Goal: Task Accomplishment & Management: Use online tool/utility

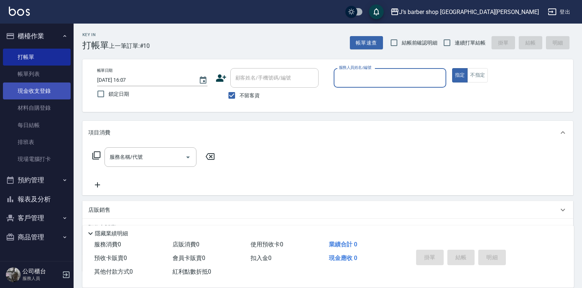
drag, startPoint x: 33, startPoint y: 72, endPoint x: 33, endPoint y: 82, distance: 9.9
click at [33, 73] on link "帳單列表" at bounding box center [37, 73] width 68 height 17
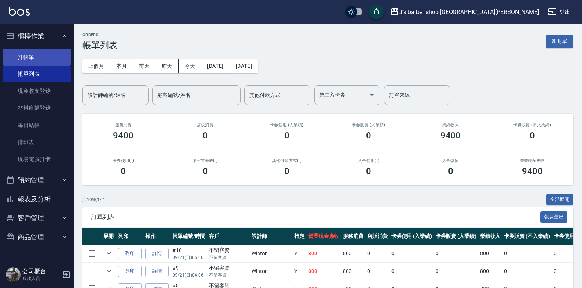
click at [50, 61] on link "打帳單" at bounding box center [37, 57] width 68 height 17
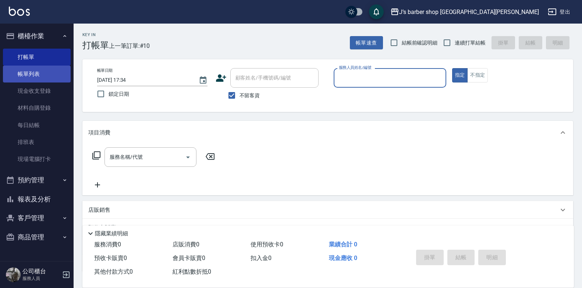
click at [42, 75] on link "帳單列表" at bounding box center [37, 73] width 68 height 17
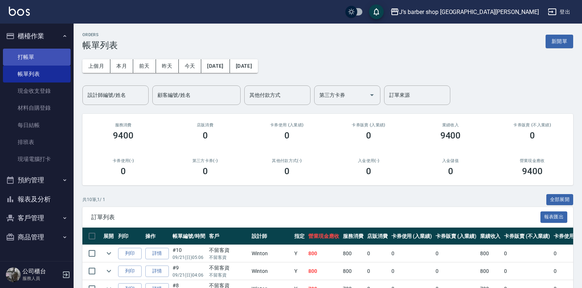
click at [56, 53] on link "打帳單" at bounding box center [37, 57] width 68 height 17
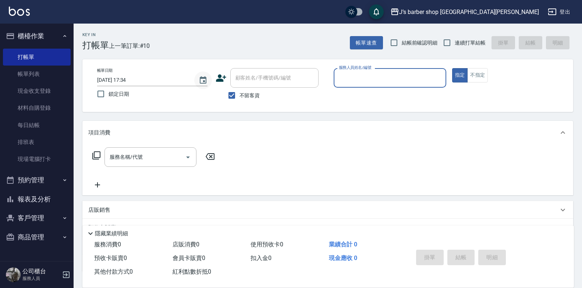
click at [203, 81] on icon "Choose date, selected date is 2025-09-21" at bounding box center [203, 79] width 7 height 7
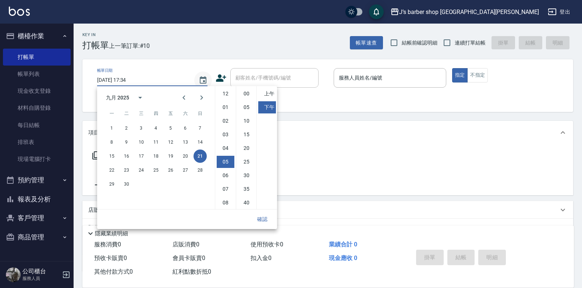
scroll to position [41, 0]
click at [226, 91] on li "03" at bounding box center [226, 93] width 18 height 12
click at [228, 104] on li "04" at bounding box center [226, 107] width 18 height 12
click at [247, 95] on li "00" at bounding box center [247, 94] width 18 height 12
type input "2025/09/21 16:00"
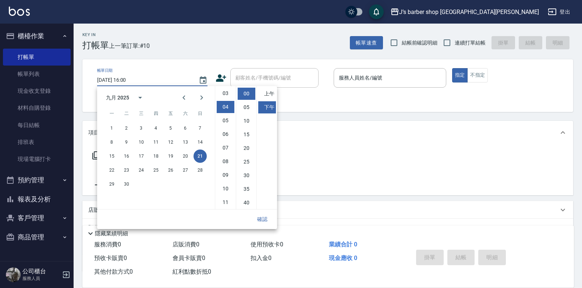
drag, startPoint x: 259, startPoint y: 219, endPoint x: 293, endPoint y: 182, distance: 50.5
click at [259, 219] on button "確認" at bounding box center [263, 219] width 24 height 14
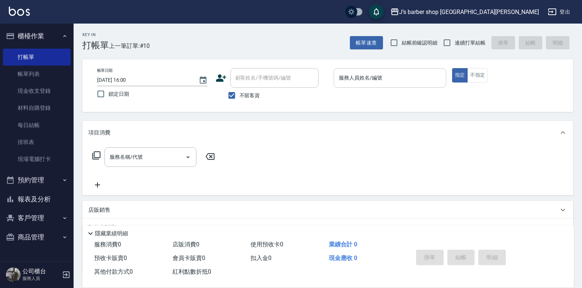
click at [356, 84] on input "服務人員姓名/編號" at bounding box center [390, 77] width 106 height 13
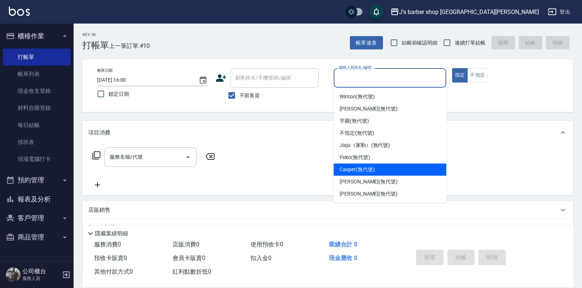
click at [354, 174] on div "Casper (無代號)" at bounding box center [390, 169] width 113 height 12
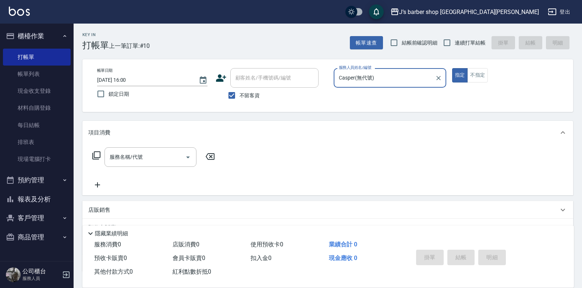
click at [365, 82] on input "Casper(無代號)" at bounding box center [384, 77] width 95 height 13
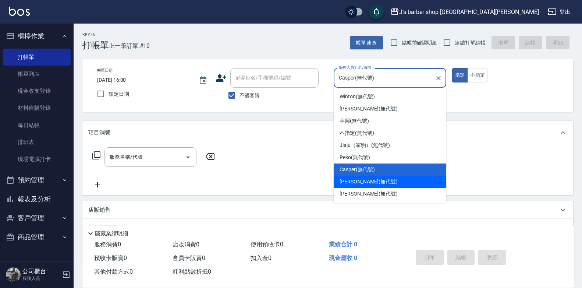
click at [353, 182] on span "[PERSON_NAME] (無代號)" at bounding box center [369, 182] width 58 height 8
type input "[PERSON_NAME](無代號)"
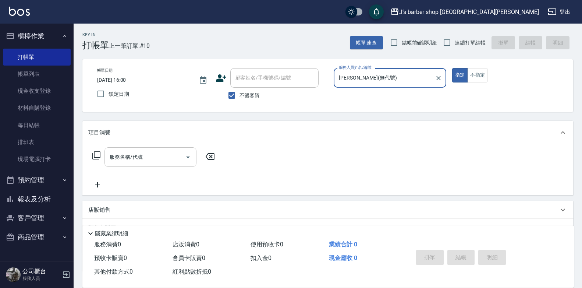
click at [148, 163] on input "服務名稱/代號" at bounding box center [145, 156] width 74 height 13
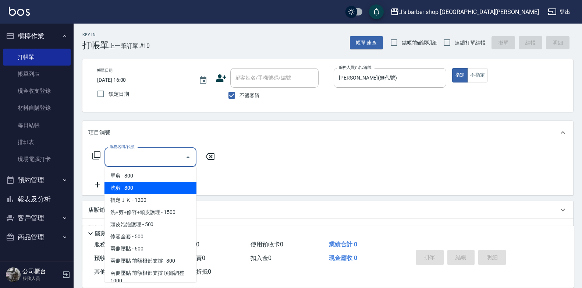
click at [135, 188] on span "洗剪 - 800" at bounding box center [150, 188] width 92 height 12
type input "洗剪(101)"
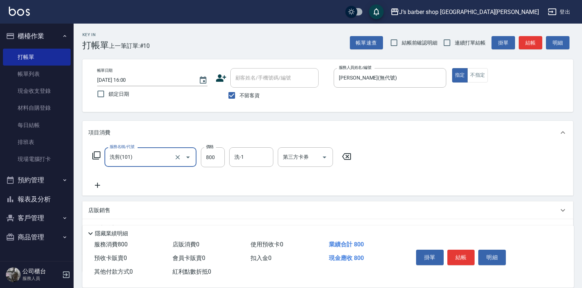
click at [228, 160] on div "服務名稱/代號 洗剪(101) 服務名稱/代號 價格 800 價格 洗-1 洗-1 第三方卡券 第三方卡券" at bounding box center [221, 157] width 267 height 20
click at [213, 152] on input "800" at bounding box center [213, 157] width 24 height 20
type input "1200"
click at [264, 158] on input "洗-1" at bounding box center [252, 156] width 38 height 13
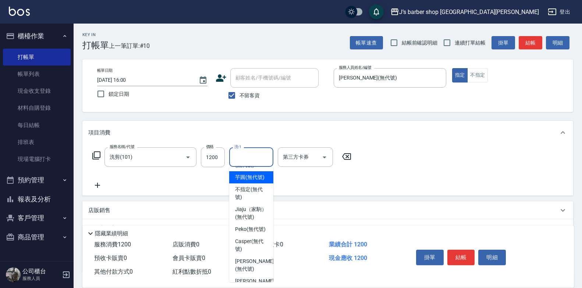
scroll to position [89, 0]
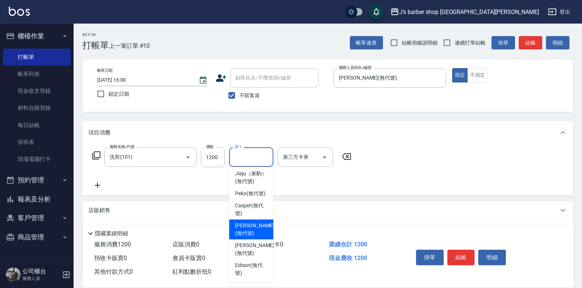
click at [251, 225] on span "[PERSON_NAME] (無代號)" at bounding box center [254, 228] width 39 height 15
type input "[PERSON_NAME](無代號)"
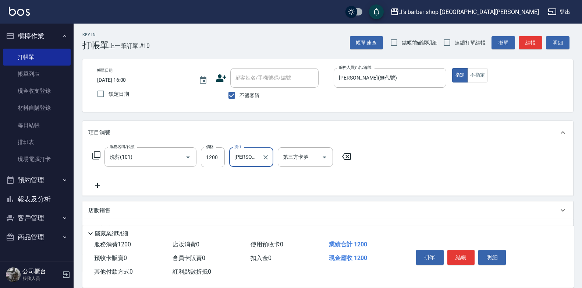
click at [455, 251] on button "結帳" at bounding box center [461, 256] width 28 height 15
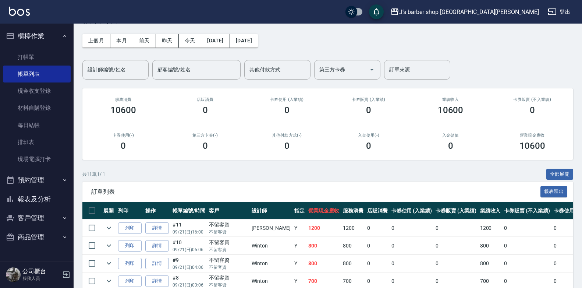
scroll to position [37, 0]
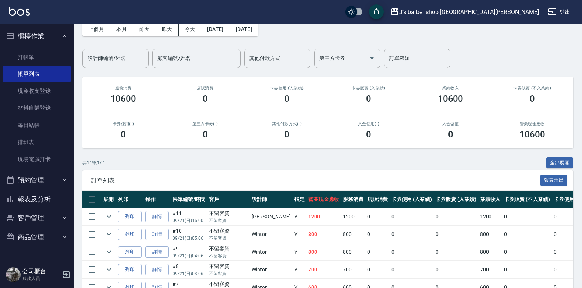
click at [153, 216] on link "詳情" at bounding box center [157, 216] width 24 height 11
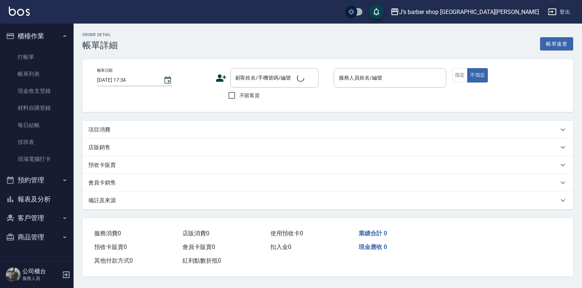
type input "2025/09/21 16:00"
checkbox input "true"
type input "[PERSON_NAME](無代號)"
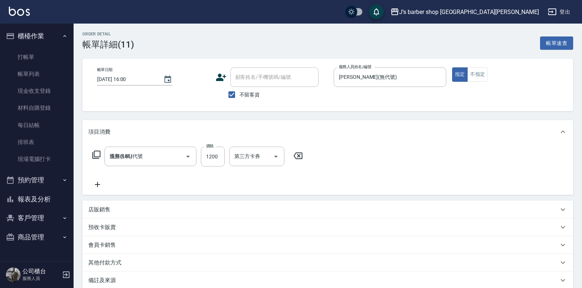
scroll to position [2, 0]
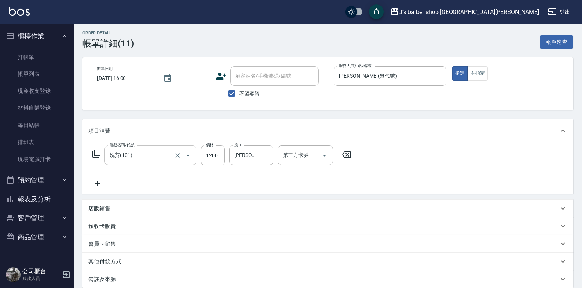
click at [170, 156] on input "洗剪(101)" at bounding box center [140, 155] width 65 height 13
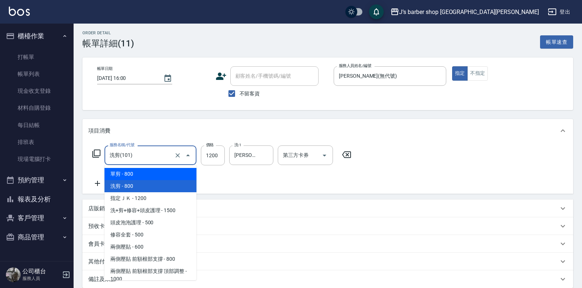
click at [138, 173] on span "單剪 - 800" at bounding box center [150, 174] width 92 height 12
type input "單剪(100)"
type input "800"
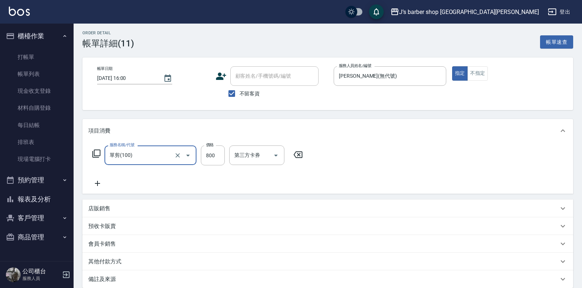
click at [99, 188] on div "服務名稱/代號 單剪(100) 服務名稱/代號 價格 800 價格 第三方卡券 第三方卡券" at bounding box center [327, 167] width 491 height 51
click at [100, 185] on icon at bounding box center [97, 183] width 18 height 9
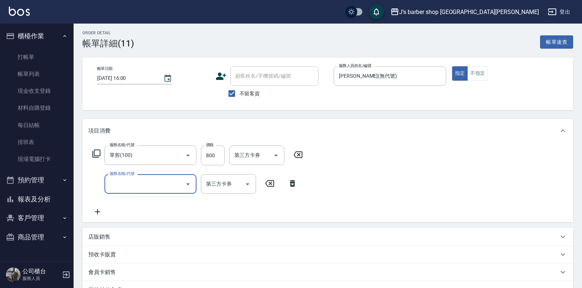
click at [142, 185] on input "服務名稱/代號" at bounding box center [145, 183] width 74 height 13
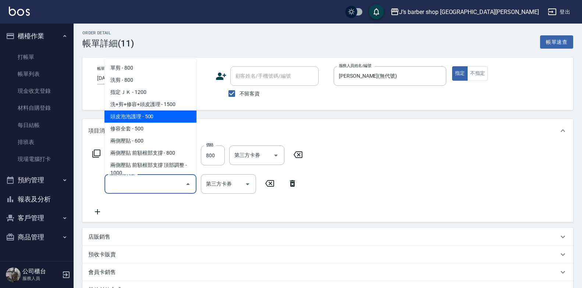
click at [133, 116] on span "頭皮泡泡護理 - 500" at bounding box center [150, 116] width 92 height 12
type input "頭皮泡泡護理(201)"
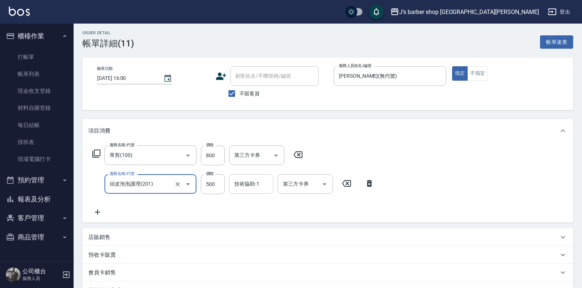
click at [249, 184] on input "技術協助-1" at bounding box center [252, 183] width 38 height 13
click at [213, 182] on input "500" at bounding box center [213, 184] width 24 height 20
type input "400"
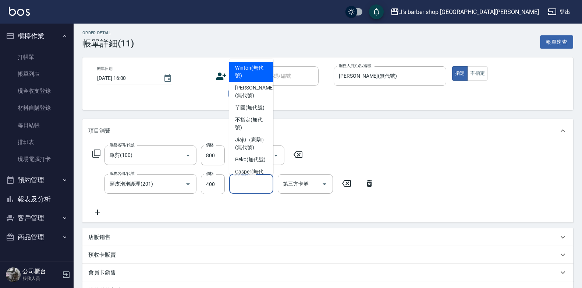
click at [262, 178] on input "技術協助-1" at bounding box center [252, 183] width 38 height 13
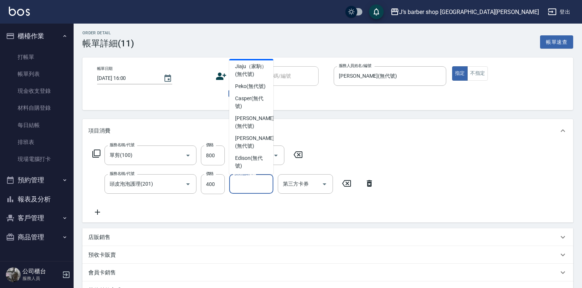
scroll to position [74, 0]
click at [249, 90] on span "Peko (無代號)" at bounding box center [250, 86] width 31 height 8
type input "Peko(無代號)"
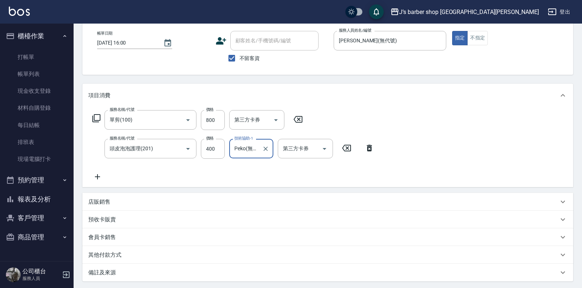
scroll to position [36, 0]
click at [217, 121] on input "800" at bounding box center [213, 121] width 24 height 20
click at [292, 117] on icon at bounding box center [298, 120] width 18 height 9
click at [171, 123] on input "服務名稱/代號" at bounding box center [145, 120] width 74 height 13
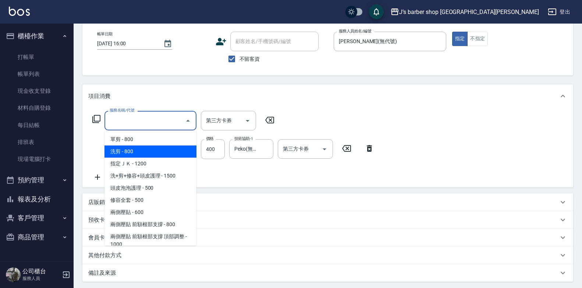
click at [139, 151] on span "洗剪 - 800" at bounding box center [150, 151] width 92 height 12
type input "洗剪(101)"
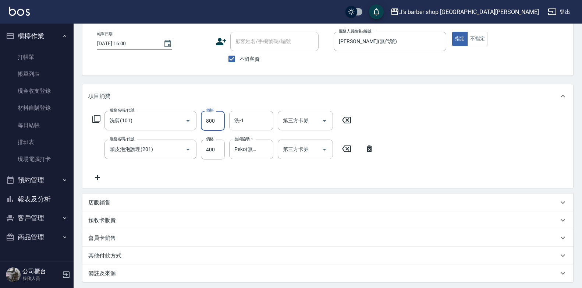
click at [216, 124] on input "800" at bounding box center [213, 121] width 24 height 20
click at [245, 119] on input "洗-1" at bounding box center [252, 120] width 38 height 13
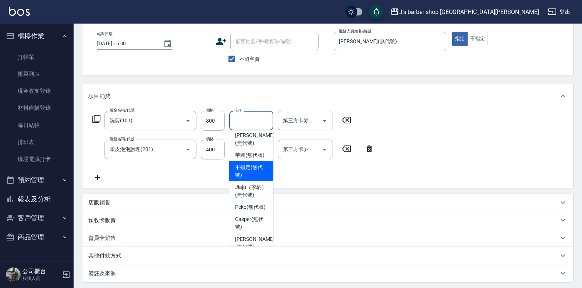
scroll to position [37, 0]
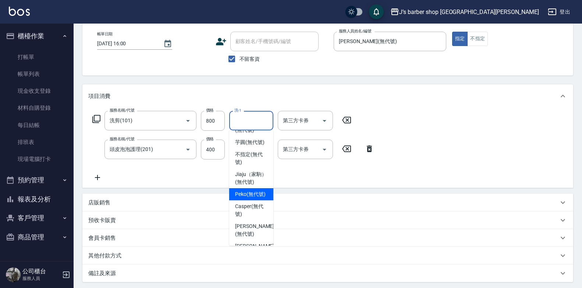
click at [249, 198] on span "Peko (無代號)" at bounding box center [250, 194] width 31 height 8
type input "Peko(無代號)"
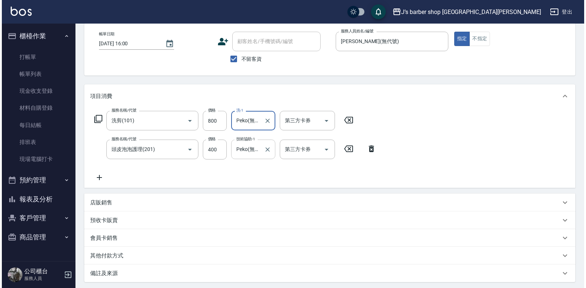
scroll to position [110, 0]
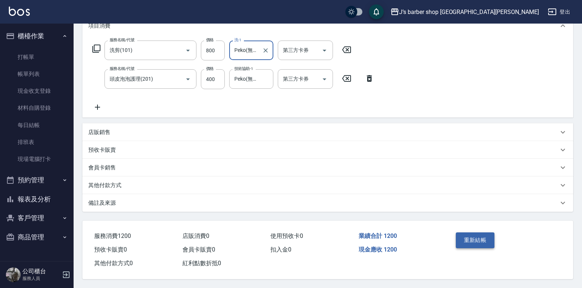
click at [474, 238] on button "重新結帳" at bounding box center [475, 239] width 39 height 15
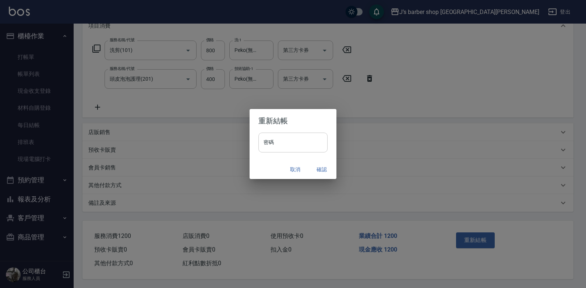
click at [289, 145] on input "密碼" at bounding box center [292, 142] width 69 height 20
type input "*"
type input "****"
click at [380, 128] on div "重新結帳 密碼 **** 密碼 取消 確認" at bounding box center [293, 144] width 586 height 288
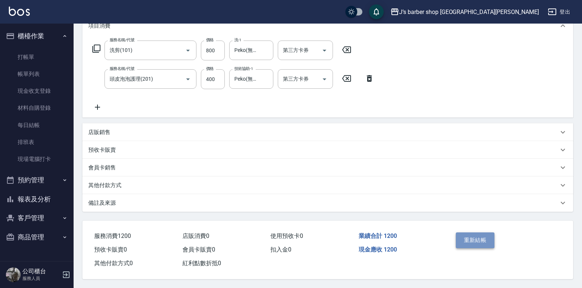
click at [471, 234] on button "重新結帳" at bounding box center [475, 239] width 39 height 15
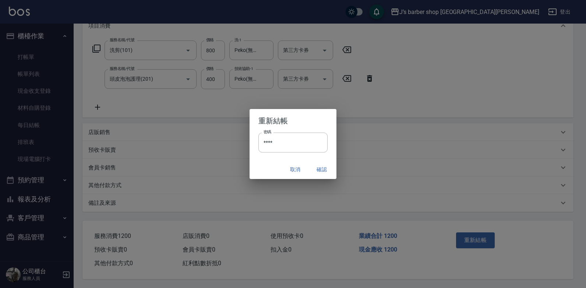
click at [322, 169] on button "確認" at bounding box center [322, 170] width 24 height 14
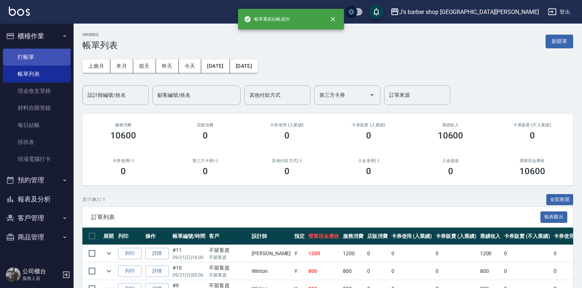
click at [40, 56] on link "打帳單" at bounding box center [37, 57] width 68 height 17
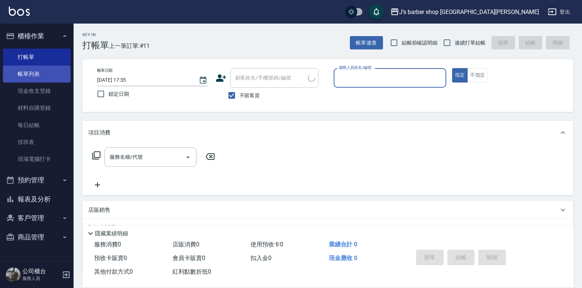
click at [38, 75] on link "帳單列表" at bounding box center [37, 73] width 68 height 17
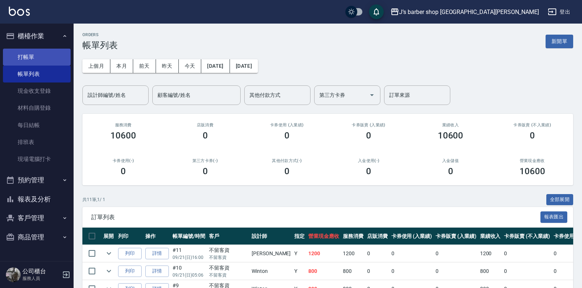
click at [43, 61] on link "打帳單" at bounding box center [37, 57] width 68 height 17
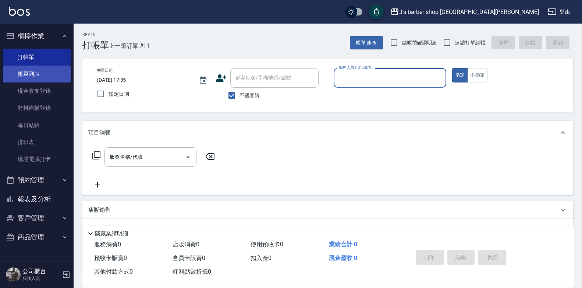
click at [33, 69] on link "帳單列表" at bounding box center [37, 73] width 68 height 17
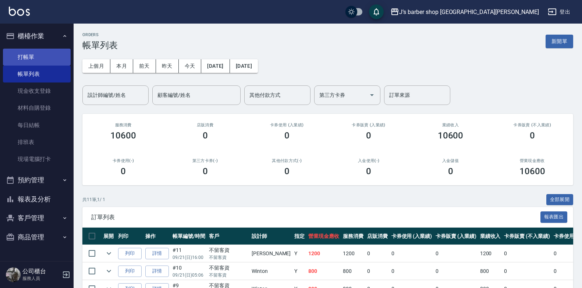
click at [38, 60] on link "打帳單" at bounding box center [37, 57] width 68 height 17
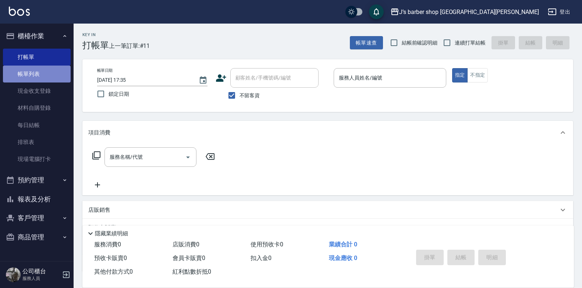
click at [38, 69] on link "帳單列表" at bounding box center [37, 73] width 68 height 17
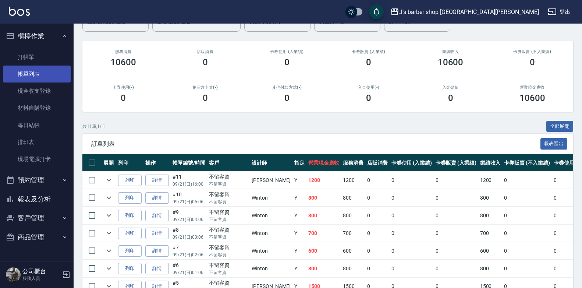
scroll to position [74, 0]
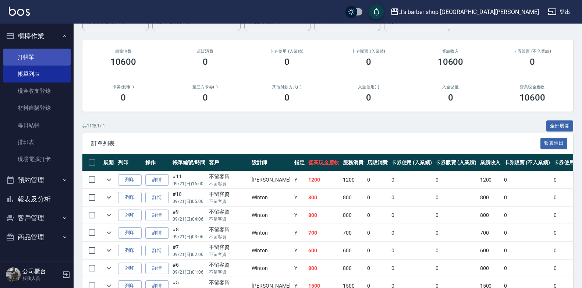
click at [46, 55] on link "打帳單" at bounding box center [37, 57] width 68 height 17
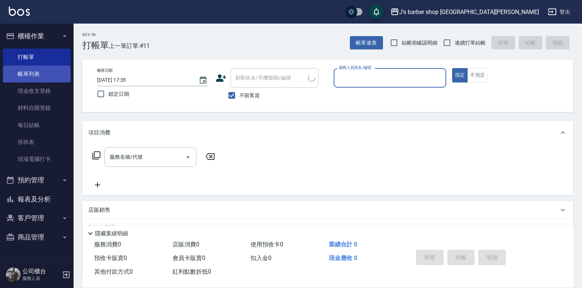
click at [46, 70] on link "帳單列表" at bounding box center [37, 73] width 68 height 17
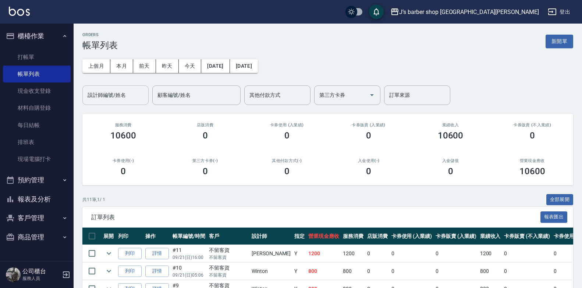
click at [121, 103] on div "設計師編號/姓名" at bounding box center [115, 94] width 66 height 19
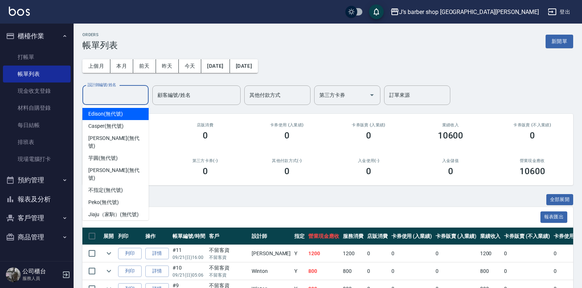
click at [121, 99] on input "設計師編號/姓名" at bounding box center [116, 95] width 60 height 13
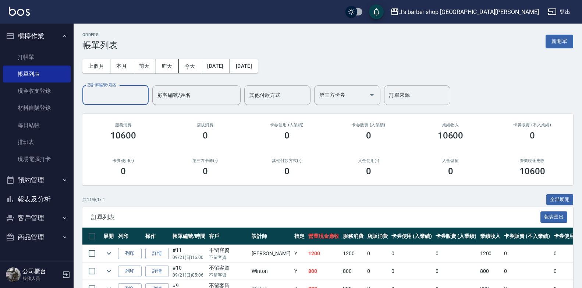
click at [122, 99] on input "設計師編號/姓名" at bounding box center [116, 95] width 60 height 13
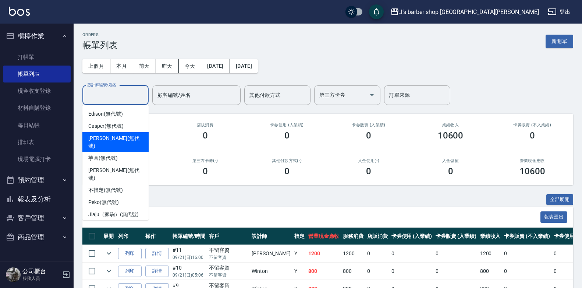
click at [113, 138] on span "[PERSON_NAME] (無代號)" at bounding box center [115, 141] width 54 height 15
type input "[PERSON_NAME](無代號)"
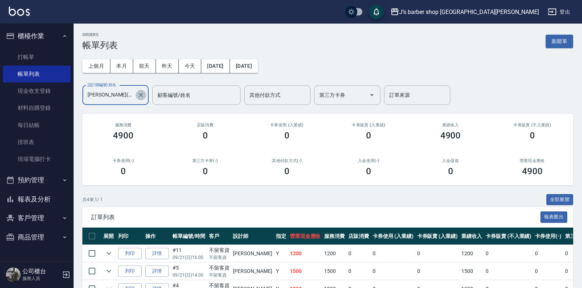
click at [139, 95] on icon "Clear" at bounding box center [140, 94] width 7 height 7
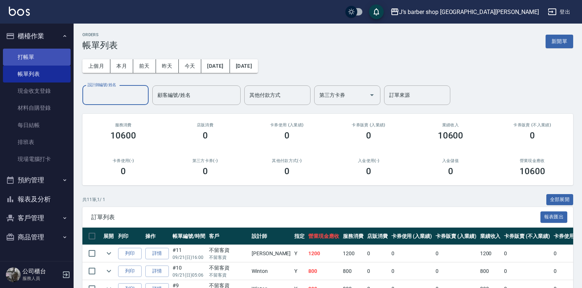
click at [54, 57] on link "打帳單" at bounding box center [37, 57] width 68 height 17
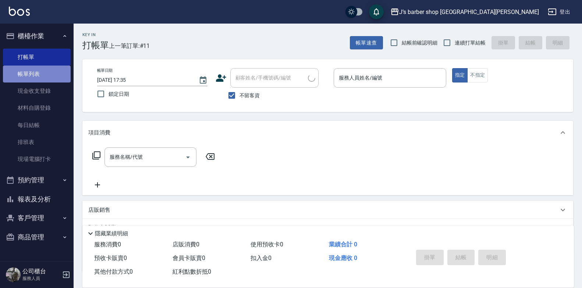
click at [47, 72] on link "帳單列表" at bounding box center [37, 73] width 68 height 17
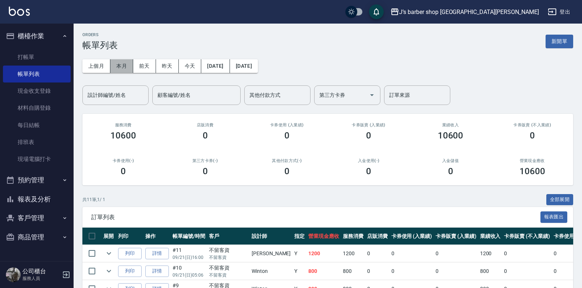
click at [118, 63] on button "本月" at bounding box center [121, 66] width 23 height 14
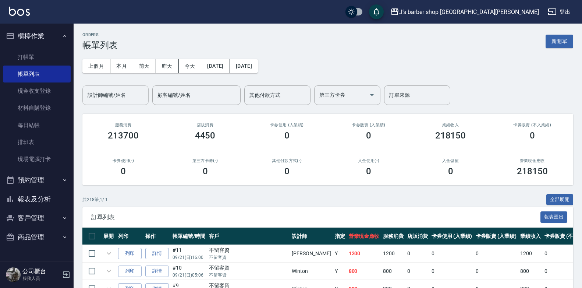
click at [124, 91] on input "設計師編號/姓名" at bounding box center [116, 95] width 60 height 13
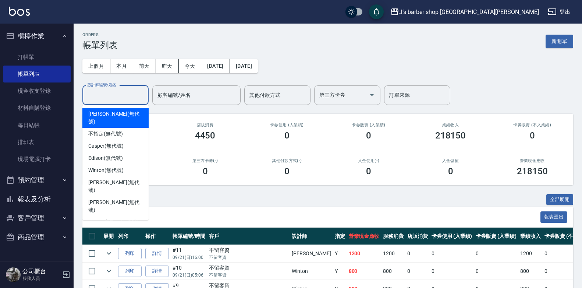
click at [118, 115] on span "[PERSON_NAME] (無代號)" at bounding box center [115, 117] width 54 height 15
type input "[PERSON_NAME](無代號)"
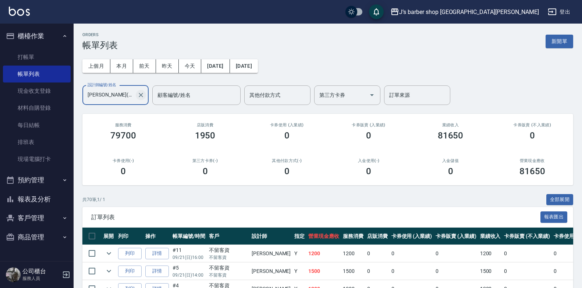
click at [140, 96] on icon "Clear" at bounding box center [141, 95] width 4 height 4
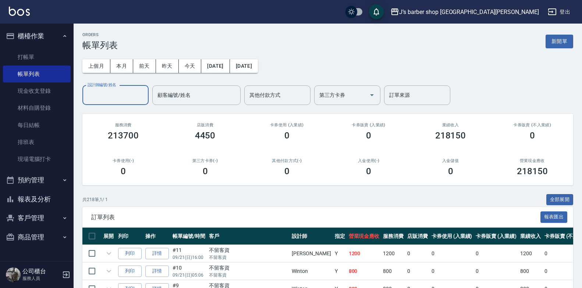
click at [121, 96] on input "設計師編號/姓名" at bounding box center [116, 95] width 60 height 13
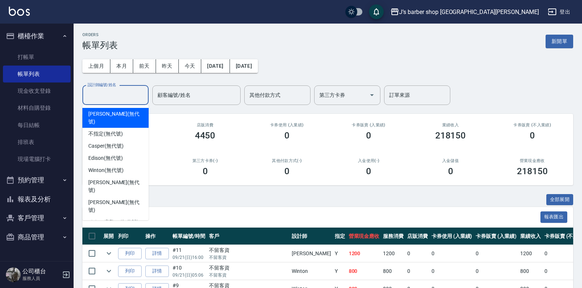
click at [107, 118] on div "[PERSON_NAME] (無代號)" at bounding box center [115, 118] width 66 height 20
type input "[PERSON_NAME](無代號)"
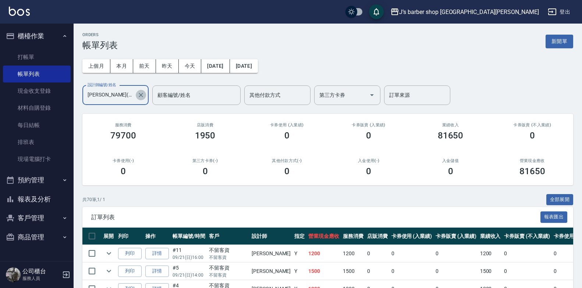
click at [137, 97] on icon "Clear" at bounding box center [140, 94] width 7 height 7
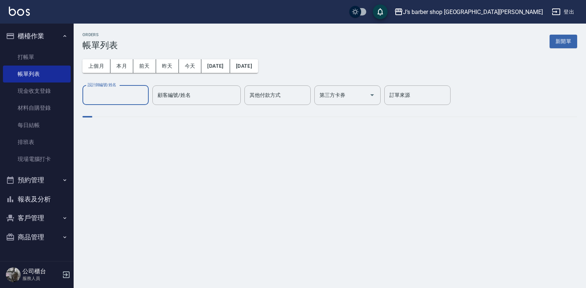
click at [122, 100] on input "設計師編號/姓名" at bounding box center [116, 95] width 60 height 13
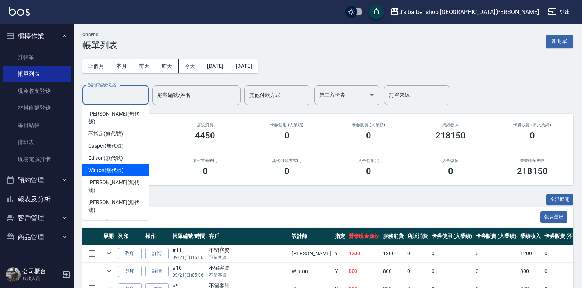
click at [104, 164] on div "Winton (無代號)" at bounding box center [115, 170] width 66 height 12
type input "[PERSON_NAME](無代號)"
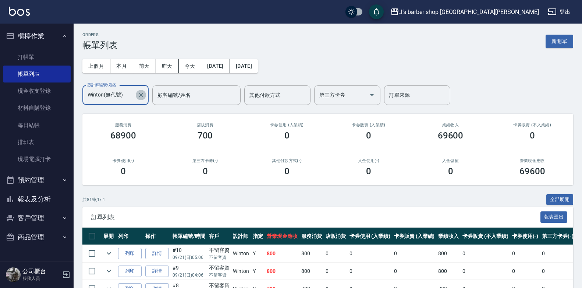
click at [141, 95] on icon "Clear" at bounding box center [141, 95] width 4 height 4
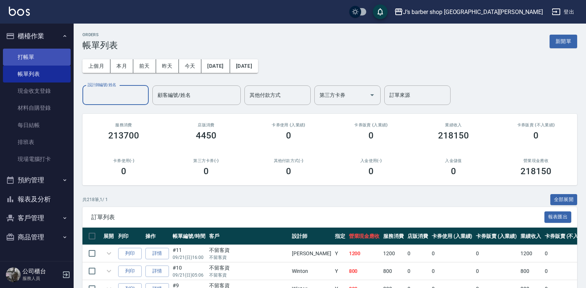
click at [41, 59] on link "打帳單" at bounding box center [37, 57] width 68 height 17
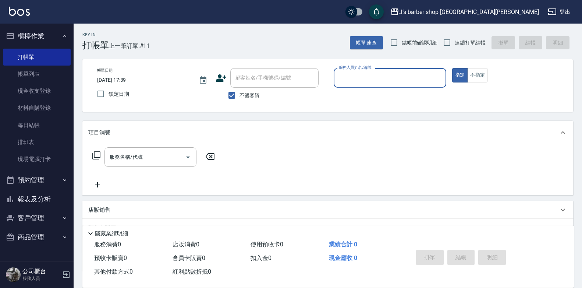
click at [59, 189] on button "預約管理" at bounding box center [37, 179] width 68 height 19
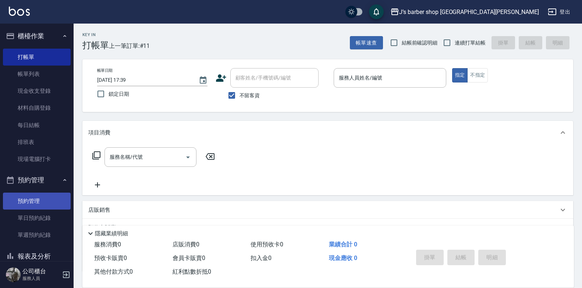
click at [46, 201] on link "預約管理" at bounding box center [37, 200] width 68 height 17
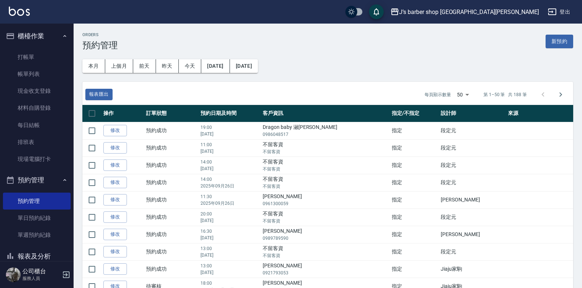
click at [182, 59] on div "本月 上個月 前天 昨天 今天 2025/09/01 2025/12/20" at bounding box center [167, 63] width 181 height 37
click at [182, 62] on button "今天" at bounding box center [190, 66] width 23 height 14
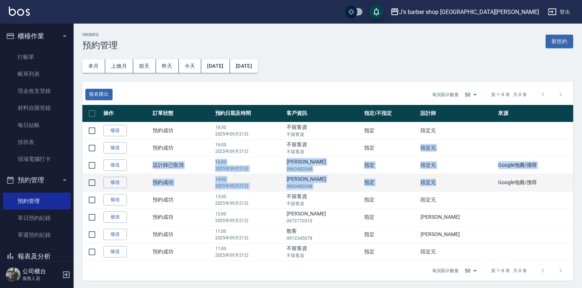
drag, startPoint x: 441, startPoint y: 151, endPoint x: 447, endPoint y: 183, distance: 32.2
click at [447, 183] on tbody "修改  預約成功 18:30 2025年09月21日 不留客資 不留客資 指定 段定元  修改  預約成功 16:00 2025年09月21日 不留客資 不留…" at bounding box center [327, 191] width 491 height 138
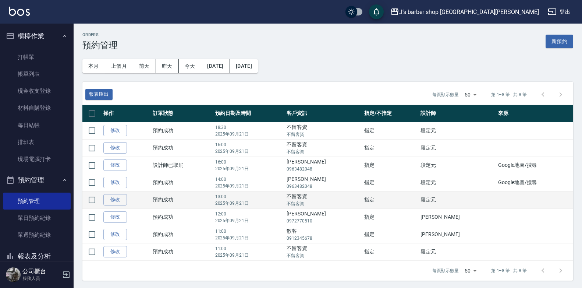
drag, startPoint x: 447, startPoint y: 183, endPoint x: 418, endPoint y: 196, distance: 32.6
click at [418, 196] on td "指定" at bounding box center [390, 199] width 56 height 17
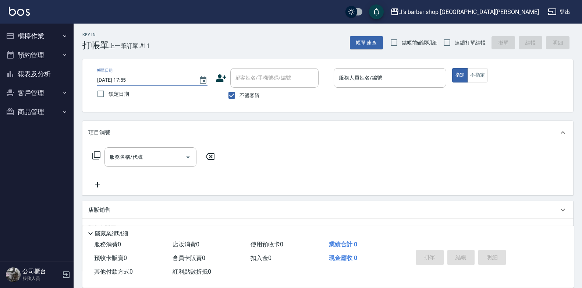
click at [128, 77] on input "[DATE] 17:55" at bounding box center [144, 80] width 94 height 12
type input "[DATE] 07:55"
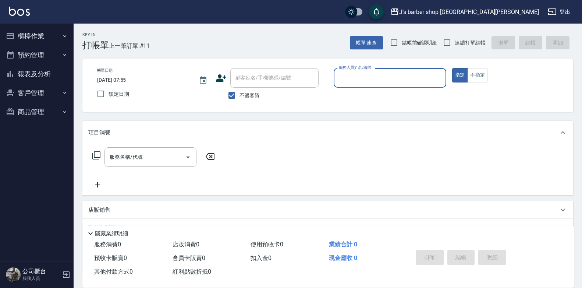
click at [374, 76] on input "服務人員姓名/編號" at bounding box center [390, 77] width 106 height 13
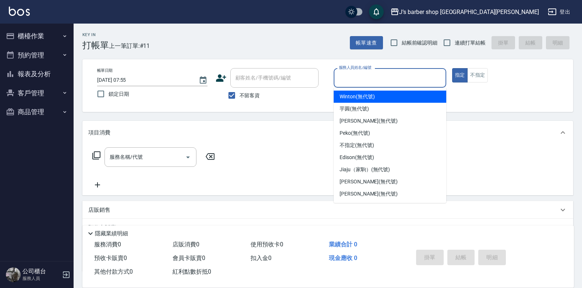
click at [363, 96] on span "Winton (無代號)" at bounding box center [357, 97] width 35 height 8
type input "[PERSON_NAME](無代號)"
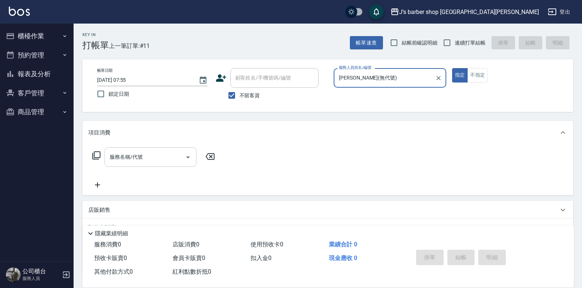
click at [170, 158] on input "服務名稱/代號" at bounding box center [145, 156] width 74 height 13
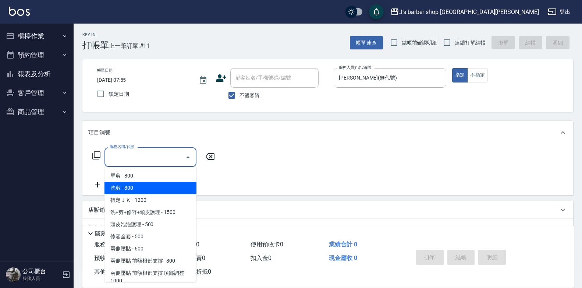
click at [160, 189] on span "洗剪 - 800" at bounding box center [150, 188] width 92 height 12
type input "洗剪(101)"
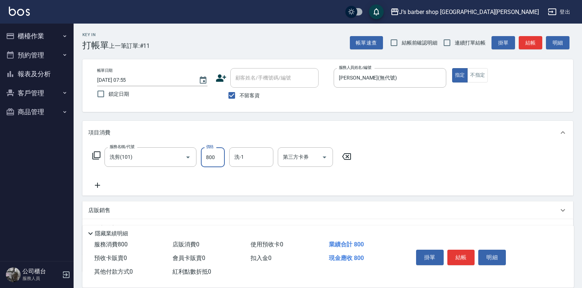
click at [206, 152] on input "800" at bounding box center [213, 157] width 24 height 20
click at [253, 115] on div "Key In 打帳單 上一筆訂單:#11 帳單速查 結帳前確認明細 連續打單結帳 掛單 結帳 明細 帳單日期 [DATE] 07:55 鎖定日期 顧客姓名/手…" at bounding box center [328, 183] width 508 height 319
click at [240, 149] on div "洗-1" at bounding box center [251, 156] width 44 height 19
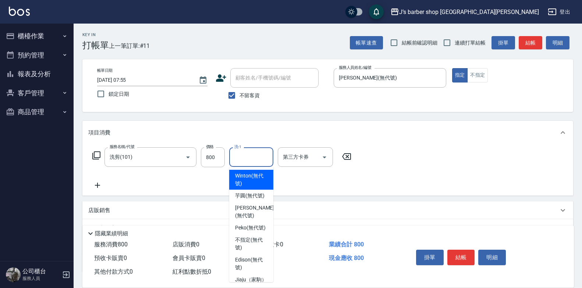
click at [252, 180] on span "Winton (無代號)" at bounding box center [251, 179] width 32 height 15
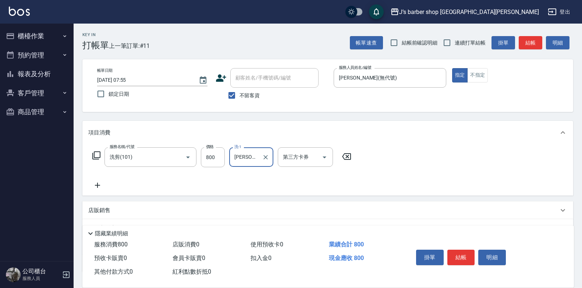
type input "[PERSON_NAME](無代號)"
click at [460, 250] on button "結帳" at bounding box center [461, 256] width 28 height 15
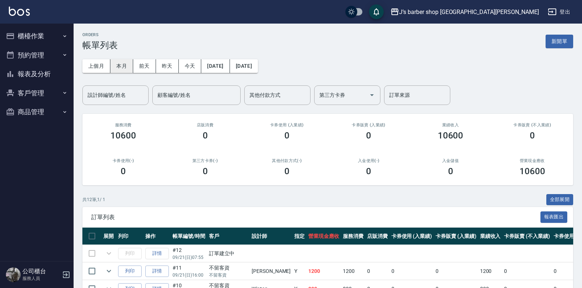
click at [132, 62] on button "本月" at bounding box center [121, 66] width 23 height 14
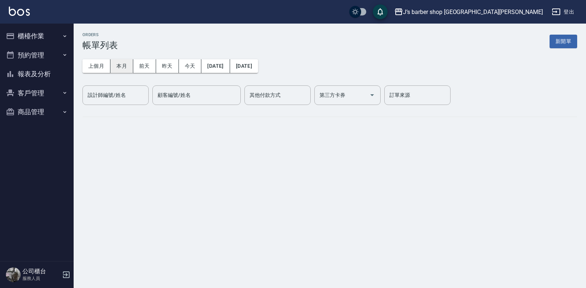
click at [125, 67] on button "本月" at bounding box center [121, 66] width 23 height 14
click at [127, 107] on div "ORDERS 帳單列表 新開單 上個月 本月 [DATE] [DATE] [DATE] [DATE] [DATE] 設計師編號/姓名 設計師編號/姓名 顧客編…" at bounding box center [330, 81] width 512 height 114
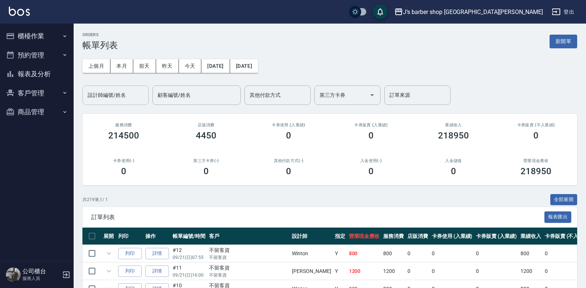
click at [132, 98] on input "設計師編號/姓名" at bounding box center [116, 95] width 60 height 13
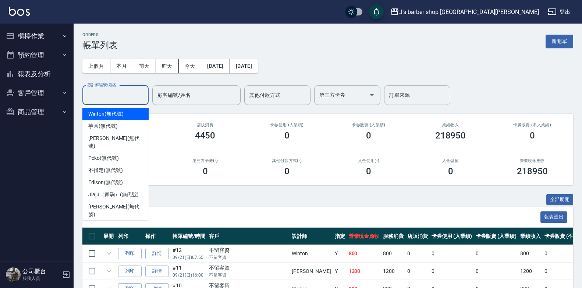
click at [125, 117] on div "Winton (無代號)" at bounding box center [115, 114] width 66 height 12
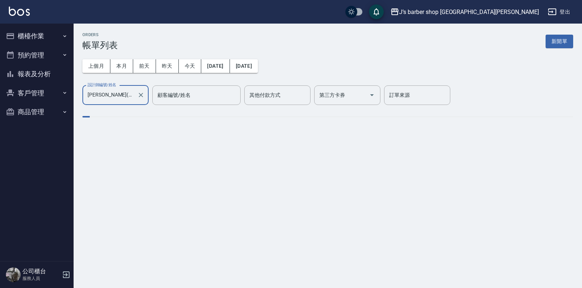
type input "[PERSON_NAME](無代號)"
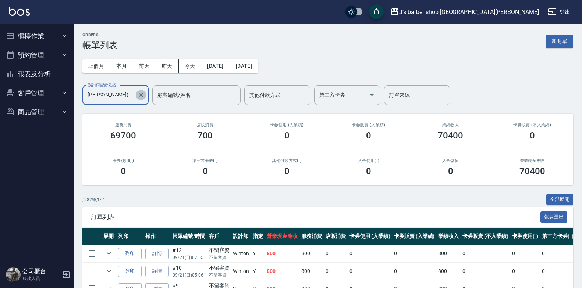
click at [138, 93] on icon "Clear" at bounding box center [140, 94] width 7 height 7
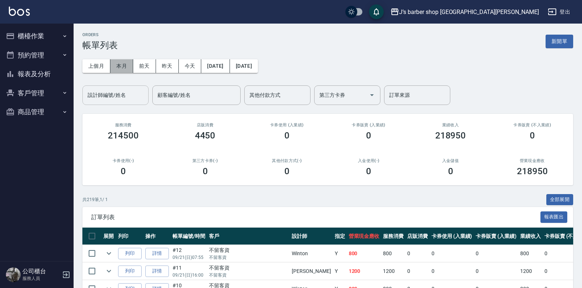
click at [124, 69] on button "本月" at bounding box center [121, 66] width 23 height 14
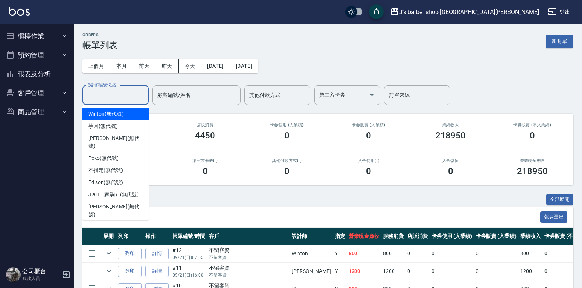
click at [126, 89] on input "設計師編號/姓名" at bounding box center [116, 95] width 60 height 13
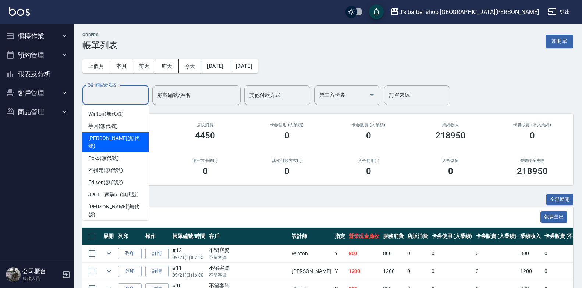
click at [113, 136] on span "[PERSON_NAME] (無代號)" at bounding box center [115, 141] width 54 height 15
type input "[PERSON_NAME](無代號)"
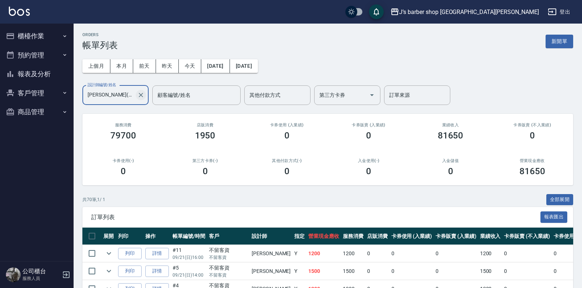
click at [147, 96] on div "[PERSON_NAME](無代號) 設計師編號/姓名" at bounding box center [115, 94] width 66 height 19
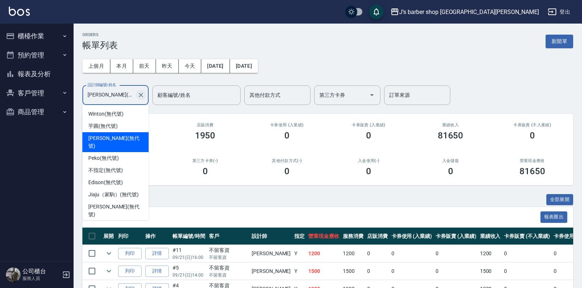
click at [142, 96] on icon "Clear" at bounding box center [141, 95] width 4 height 4
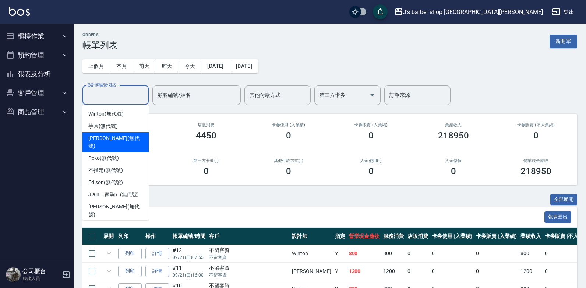
click at [122, 89] on input "設計師編號/姓名" at bounding box center [116, 95] width 60 height 13
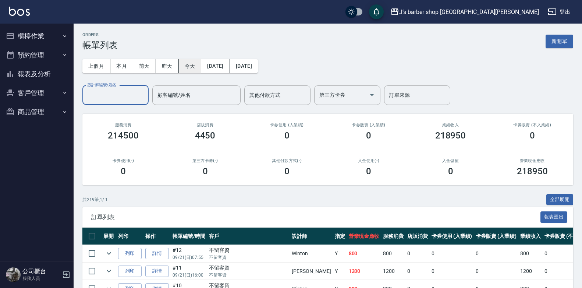
click at [185, 64] on button "今天" at bounding box center [190, 66] width 23 height 14
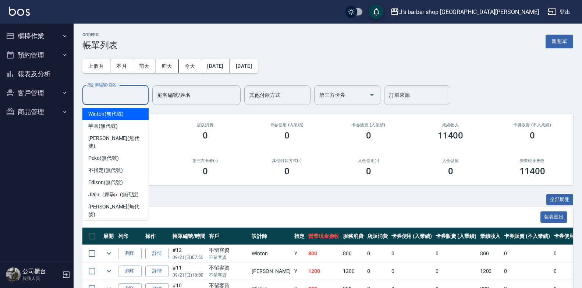
click at [131, 94] on input "設計師編號/姓名" at bounding box center [116, 95] width 60 height 13
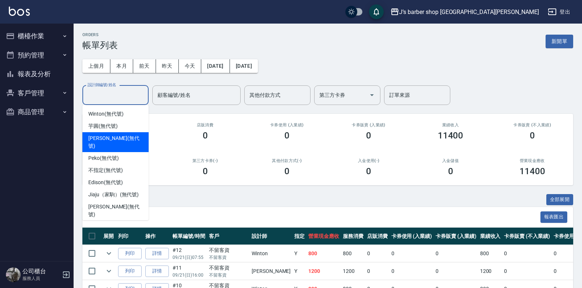
click at [121, 136] on span "[PERSON_NAME] (無代號)" at bounding box center [115, 141] width 54 height 15
type input "[PERSON_NAME](無代號)"
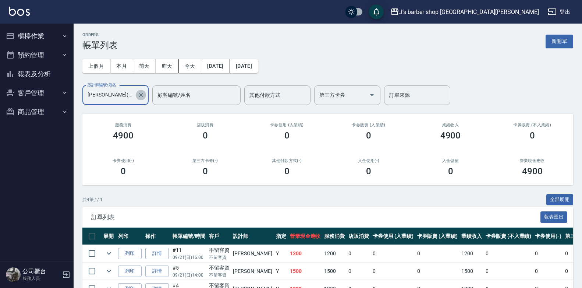
click at [139, 97] on icon "Clear" at bounding box center [141, 95] width 4 height 4
click at [123, 97] on input "設計師編號/姓名" at bounding box center [110, 95] width 49 height 13
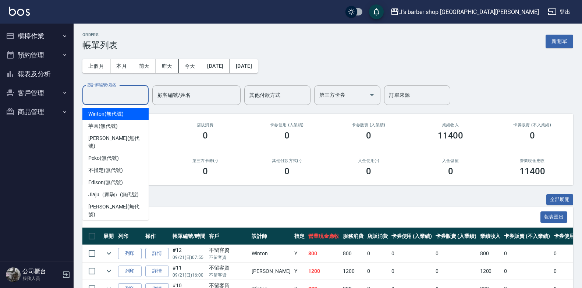
click at [111, 114] on span "Winton (無代號)" at bounding box center [105, 114] width 35 height 8
type input "[PERSON_NAME](無代號)"
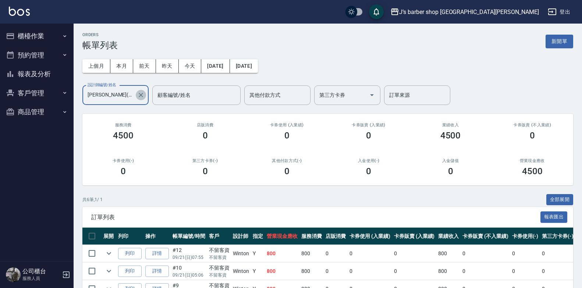
click at [139, 92] on icon "Clear" at bounding box center [140, 94] width 7 height 7
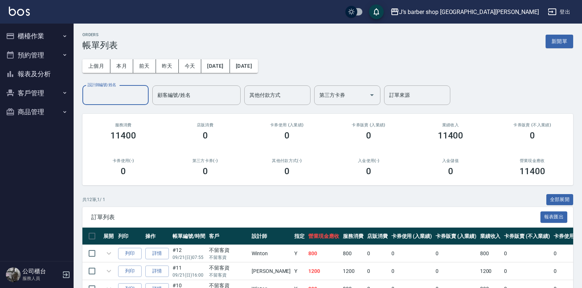
click at [114, 96] on input "設計師編號/姓名" at bounding box center [116, 95] width 60 height 13
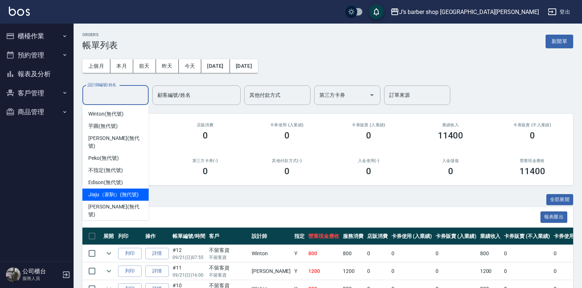
click at [110, 178] on span "Edison (無代號)" at bounding box center [105, 182] width 34 height 8
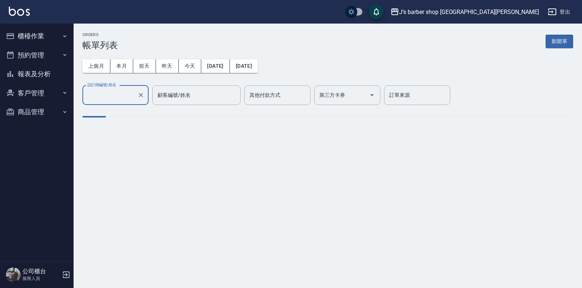
type input "Edison(無代號)"
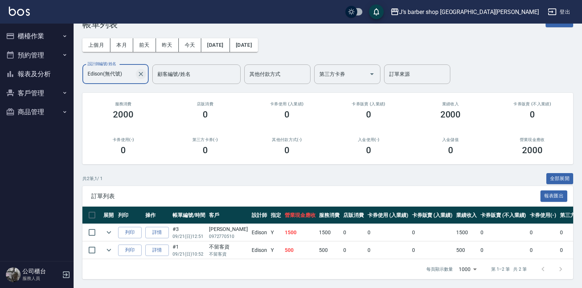
click at [141, 69] on button "Clear" at bounding box center [141, 74] width 10 height 10
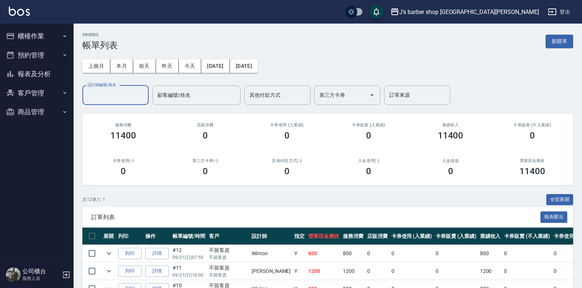
click at [31, 36] on button "櫃檯作業" at bounding box center [37, 35] width 68 height 19
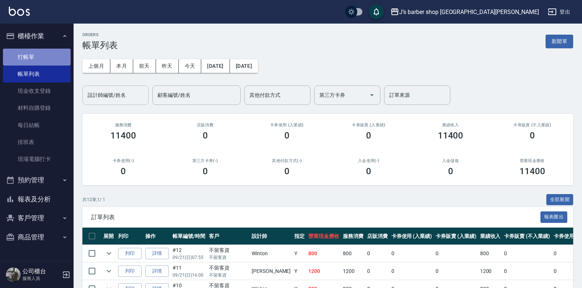
click at [27, 56] on link "打帳單" at bounding box center [37, 57] width 68 height 17
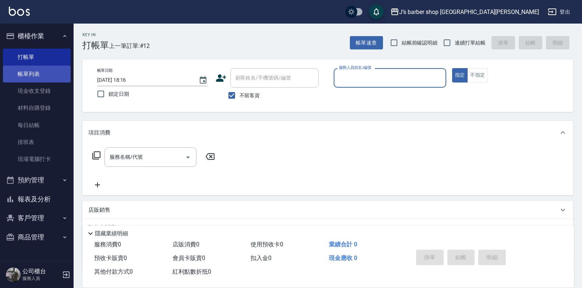
click at [24, 68] on link "帳單列表" at bounding box center [37, 73] width 68 height 17
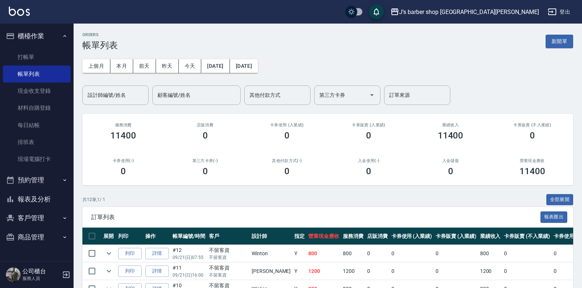
click at [28, 191] on button "報表及分析" at bounding box center [37, 198] width 68 height 19
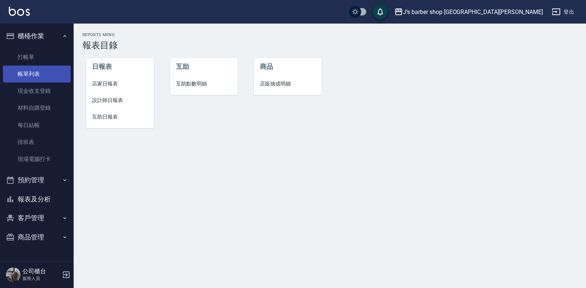
click at [52, 81] on link "帳單列表" at bounding box center [37, 73] width 68 height 17
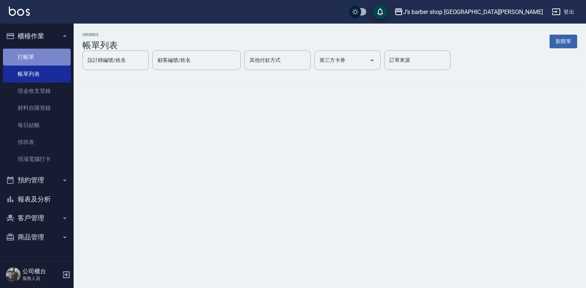
click at [53, 51] on link "打帳單" at bounding box center [37, 57] width 68 height 17
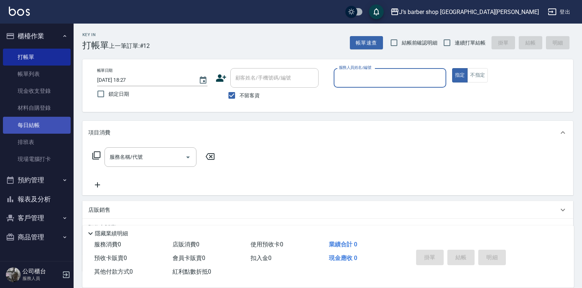
click at [43, 125] on link "每日結帳" at bounding box center [37, 125] width 68 height 17
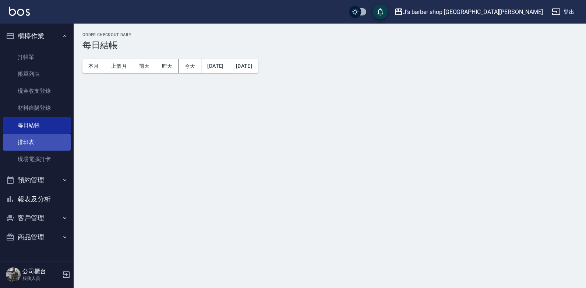
click at [41, 141] on link "排班表" at bounding box center [37, 142] width 68 height 17
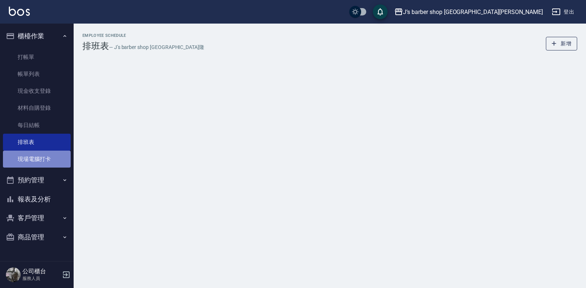
click at [53, 152] on link "現場電腦打卡" at bounding box center [37, 158] width 68 height 17
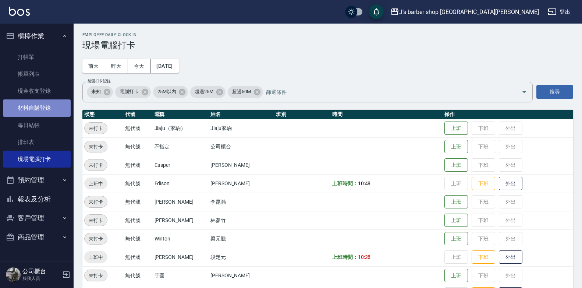
click at [54, 112] on link "材料自購登錄" at bounding box center [37, 107] width 68 height 17
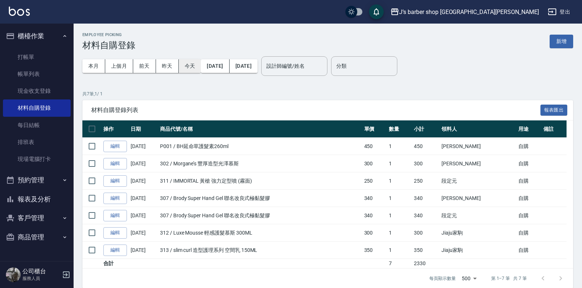
click at [188, 70] on button "今天" at bounding box center [190, 66] width 22 height 14
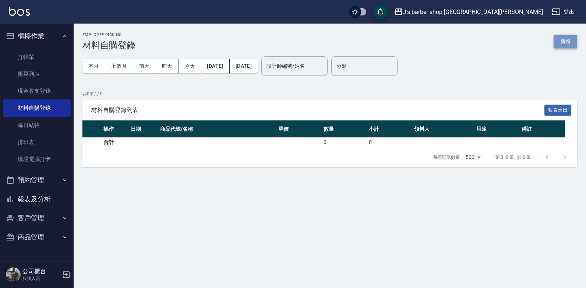
click at [572, 45] on button "新增" at bounding box center [565, 42] width 24 height 14
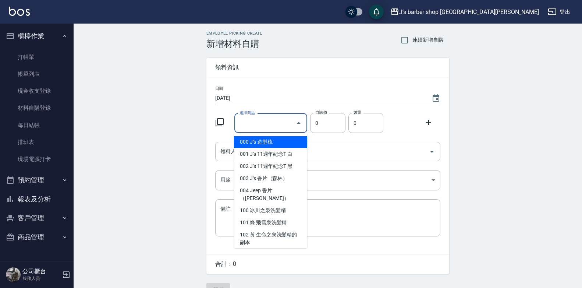
click at [273, 123] on input "選擇商品" at bounding box center [266, 123] width 56 height 13
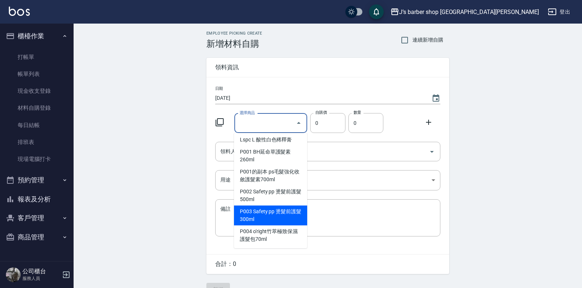
scroll to position [1319, 0]
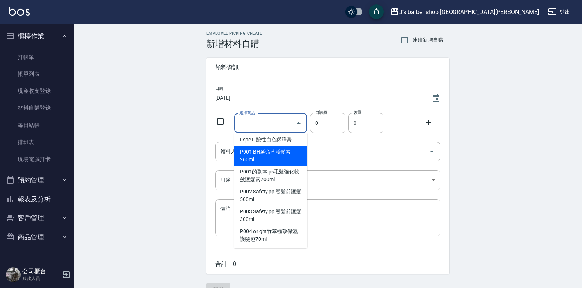
click at [284, 162] on li "P001 BH延命草護髮素260ml" at bounding box center [270, 156] width 73 height 20
type input "BH延命草護髮素260ml"
type input "450"
type input "1"
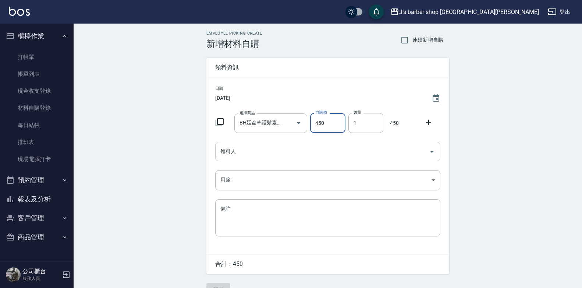
click at [347, 146] on input "領料人" at bounding box center [322, 151] width 207 height 13
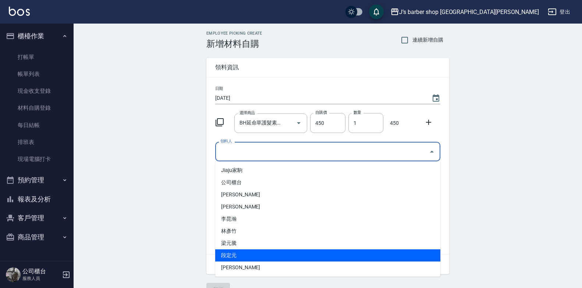
click at [248, 252] on li "段定元" at bounding box center [327, 255] width 225 height 12
type input "段定元"
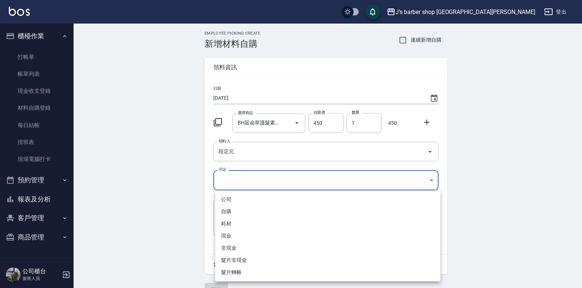
click at [267, 185] on body "J’s barber shop 台中大隆 登出 櫃檯作業 打帳單 帳單列表 現金收支登錄 材料自購登錄 每日結帳 排班表 現場電腦打卡 預約管理 預約管理 單…" at bounding box center [291, 151] width 582 height 303
click at [264, 208] on li "自購" at bounding box center [327, 211] width 225 height 12
type input "自購"
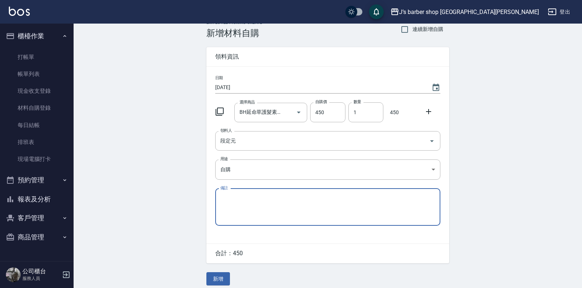
scroll to position [17, 0]
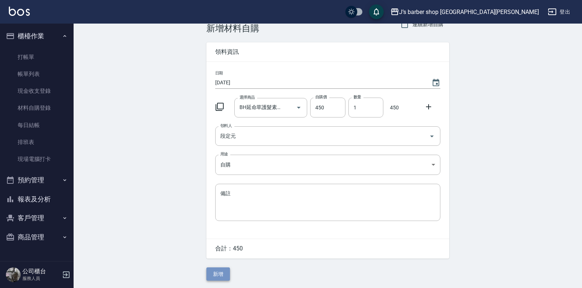
click at [226, 273] on button "新增" at bounding box center [218, 274] width 24 height 14
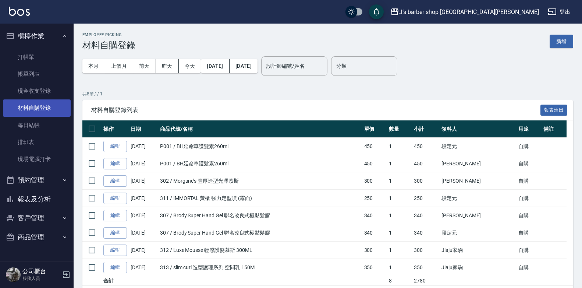
click at [48, 109] on link "材料自購登錄" at bounding box center [37, 107] width 68 height 17
click at [553, 38] on button "新增" at bounding box center [562, 42] width 24 height 14
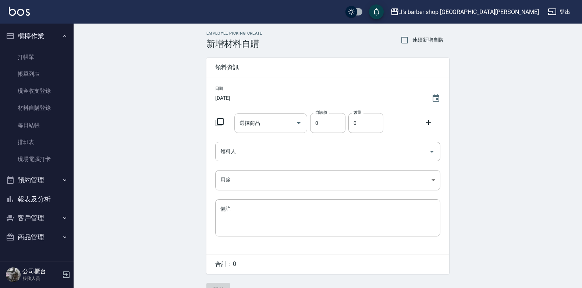
click at [256, 117] on div "選擇商品 選擇商品" at bounding box center [270, 122] width 73 height 19
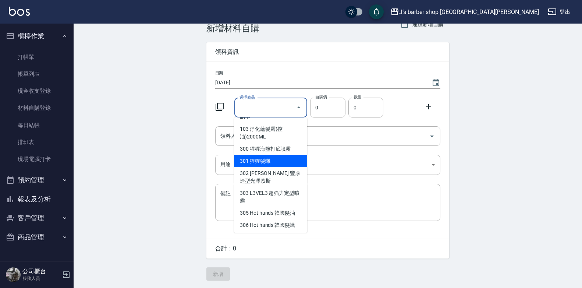
scroll to position [110, 0]
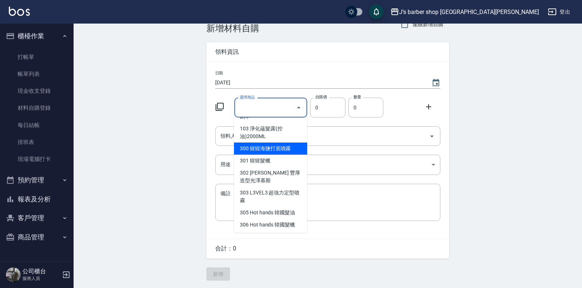
click at [290, 143] on li "300 猩猩海鹽打底噴霧" at bounding box center [270, 148] width 73 height 12
type input "猩猩海鹽打底噴霧"
type input "340"
type input "1"
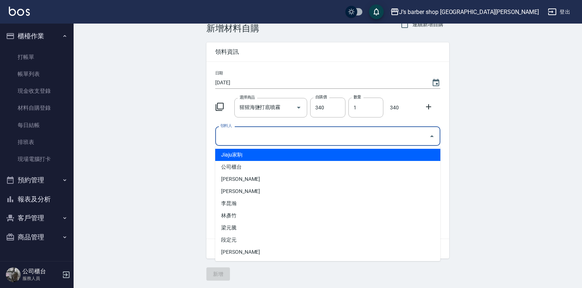
click at [339, 131] on input "領料人" at bounding box center [322, 136] width 207 height 13
drag, startPoint x: 322, startPoint y: 142, endPoint x: 378, endPoint y: 131, distance: 56.7
click at [323, 142] on div "領料人" at bounding box center [327, 135] width 225 height 19
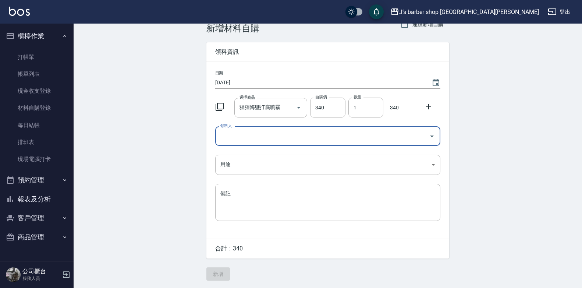
click at [430, 109] on icon at bounding box center [428, 106] width 9 height 9
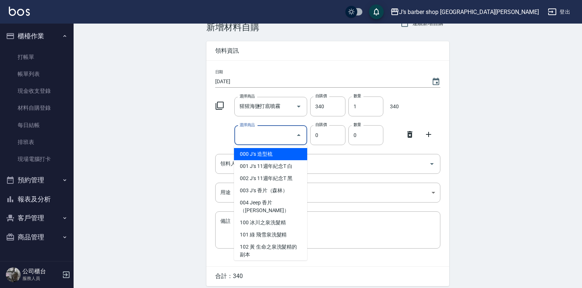
click at [251, 138] on input "選擇商品" at bounding box center [266, 135] width 56 height 13
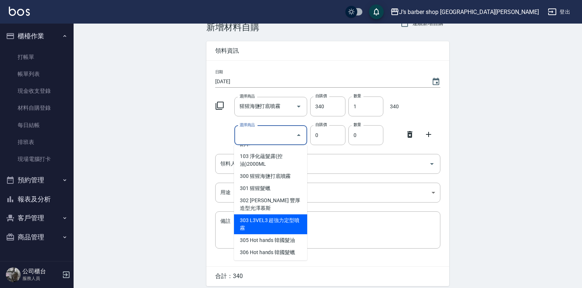
scroll to position [147, 0]
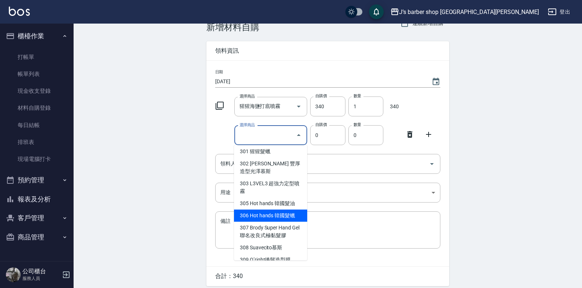
click at [290, 209] on li "306 Hot hands 韓國髮蠟" at bounding box center [270, 215] width 73 height 12
type input "Hot hands 韓國髮蠟"
type input "340"
type input "1"
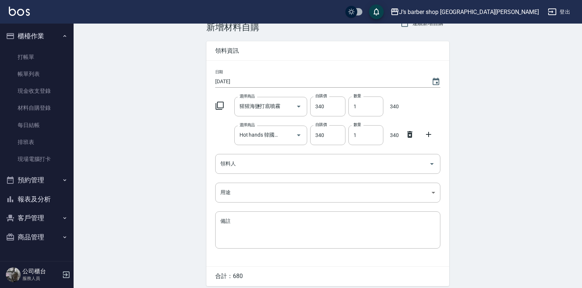
click at [376, 153] on div "日期 [DATE] 選擇商品 猩猩海鹽打底噴霧 選擇商品 自購價 340 自購價 數量 1 數量 340 選擇商品 Hot hands 韓國髮蠟 選擇商品 自…" at bounding box center [327, 163] width 243 height 205
click at [370, 160] on input "領料人" at bounding box center [322, 163] width 207 height 13
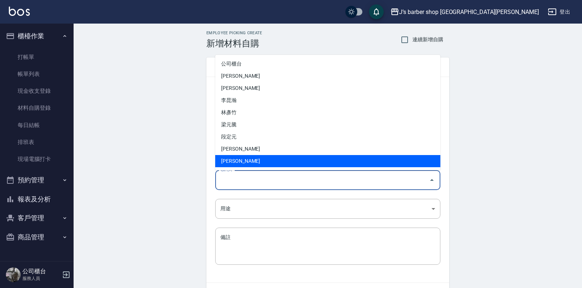
scroll to position [0, 0]
click at [268, 163] on li "[PERSON_NAME]" at bounding box center [327, 161] width 225 height 12
type input "[PERSON_NAME]"
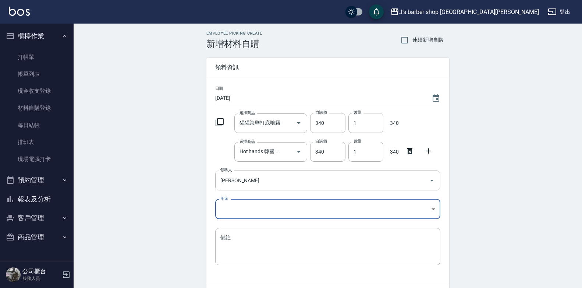
click at [264, 214] on body "J’s barber shop 台中大隆 登出 櫃檯作業 打帳單 帳單列表 現金收支登錄 材料自購登錄 每日結帳 排班表 現場電腦打卡 預約管理 預約管理 單…" at bounding box center [291, 166] width 582 height 332
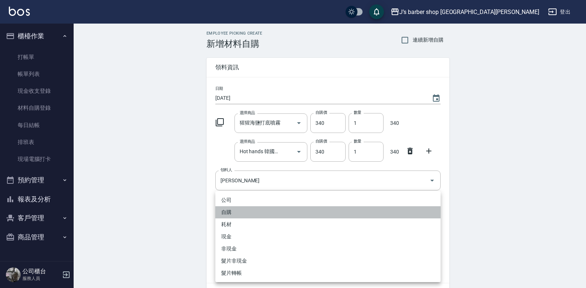
click at [243, 213] on li "自購" at bounding box center [327, 212] width 225 height 12
type input "自購"
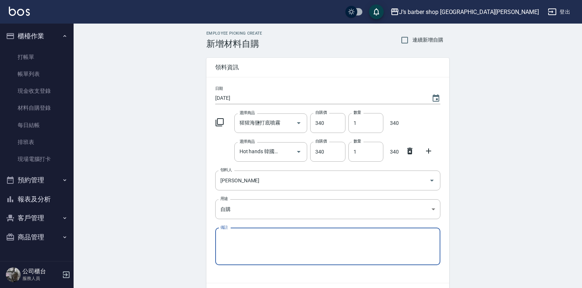
click at [504, 217] on div "Employee Picking Create 新增材料自購 連續新增自購 領料資訊 日期 [DATE] 選擇商品 猩猩海鹽打底噴霧 選擇商品 自購價 340…" at bounding box center [328, 178] width 508 height 308
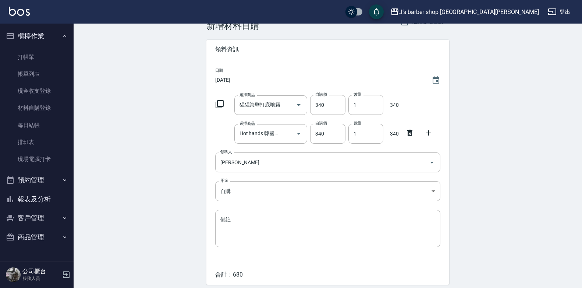
scroll to position [45, 0]
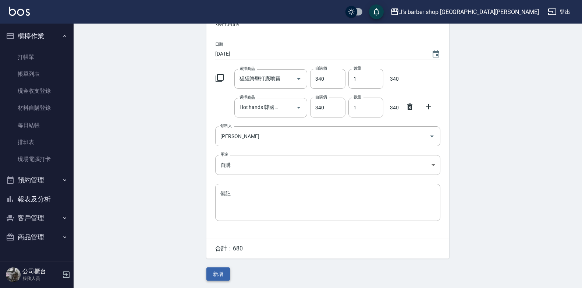
click at [213, 271] on button "新增" at bounding box center [218, 274] width 24 height 14
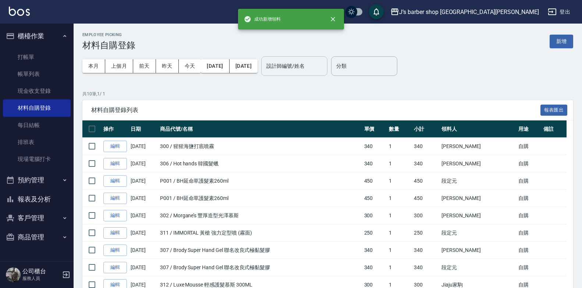
click at [324, 71] on input "設計師編號/姓名" at bounding box center [295, 66] width 60 height 13
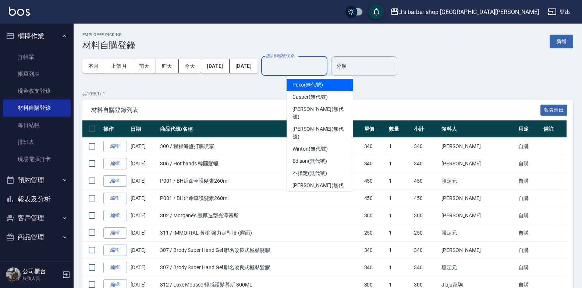
click at [321, 85] on span "Peko (無代號)" at bounding box center [307, 85] width 31 height 8
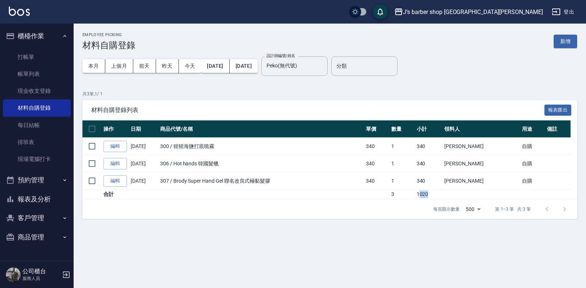
drag, startPoint x: 450, startPoint y: 194, endPoint x: 466, endPoint y: 194, distance: 15.5
click at [443, 194] on td "1020" at bounding box center [429, 194] width 28 height 10
drag, startPoint x: 466, startPoint y: 194, endPoint x: 460, endPoint y: 195, distance: 6.0
click at [443, 195] on td "1020" at bounding box center [429, 194] width 28 height 10
click at [285, 186] on td "307 / Brody Super Hand Gel 聯名改良式極黏髮膠" at bounding box center [261, 180] width 206 height 17
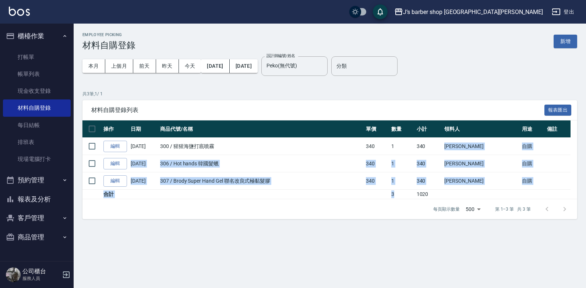
drag, startPoint x: 466, startPoint y: 141, endPoint x: 438, endPoint y: 193, distance: 59.6
click at [438, 193] on tbody "編輯 [DATE] 300 / 猩猩海鹽打底噴霧 340 1 340 [PERSON_NAME] 自購 編輯 [DATE] 306 / Hot hands 韓…" at bounding box center [329, 168] width 494 height 61
drag, startPoint x: 438, startPoint y: 193, endPoint x: 420, endPoint y: 181, distance: 21.9
click at [415, 181] on td "1" at bounding box center [401, 180] width 25 height 17
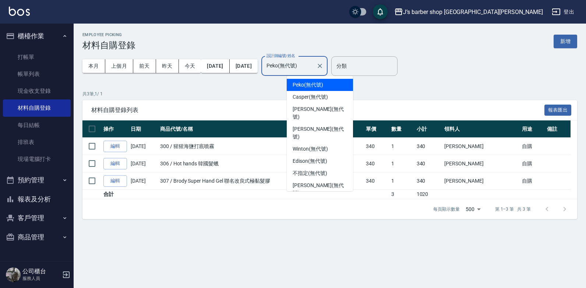
click at [294, 64] on input "Peko(無代號)" at bounding box center [289, 66] width 49 height 13
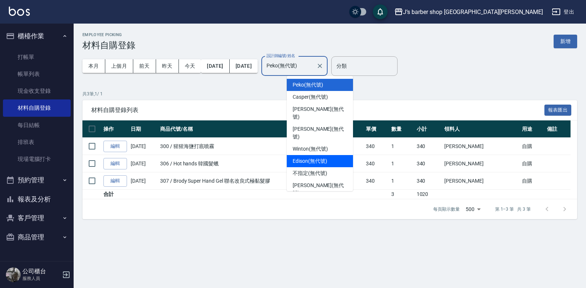
click at [315, 157] on span "Edison (無代號)" at bounding box center [309, 161] width 34 height 8
type input "Edison(無代號)"
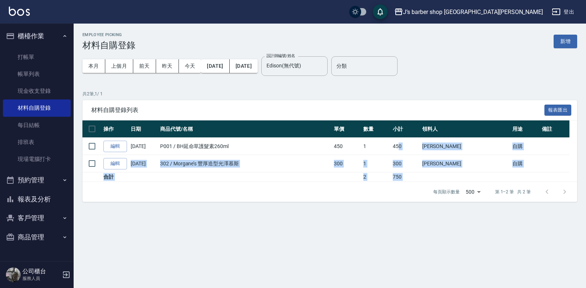
drag, startPoint x: 416, startPoint y: 144, endPoint x: 432, endPoint y: 182, distance: 41.5
click at [432, 182] on div "材料自購登錄列表 報表匯出 操作 日期 商品代號/名稱 單價 數量 小計 領料人 用途 備註 編輯 [DATE] P001 / BH延命草護髮素260ml 4…" at bounding box center [329, 151] width 494 height 102
drag, startPoint x: 432, startPoint y: 182, endPoint x: 430, endPoint y: 176, distance: 6.8
click at [420, 176] on td "750" at bounding box center [405, 177] width 29 height 10
